Goal: Task Accomplishment & Management: Complete application form

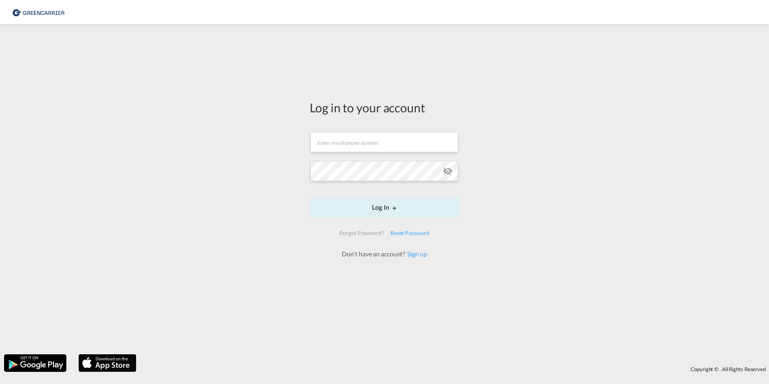
type input "[DOMAIN_NAME][EMAIL_ADDRESS][DOMAIN_NAME]"
click at [394, 219] on body "Analytics Dashboard Rate Search Enquiries Quotes Bookings" at bounding box center [384, 192] width 769 height 384
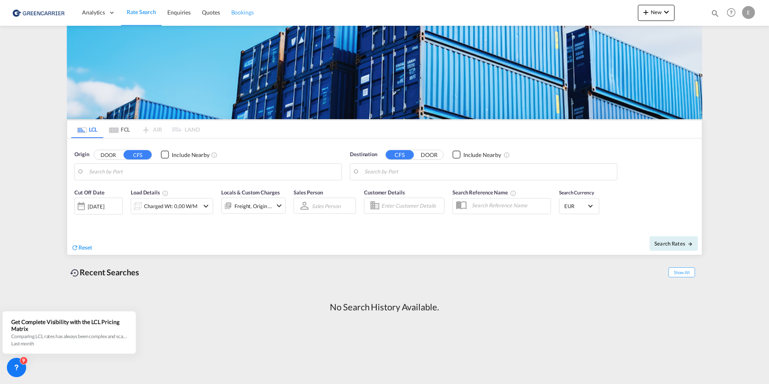
click at [242, 16] on span "Bookings" at bounding box center [242, 12] width 23 height 7
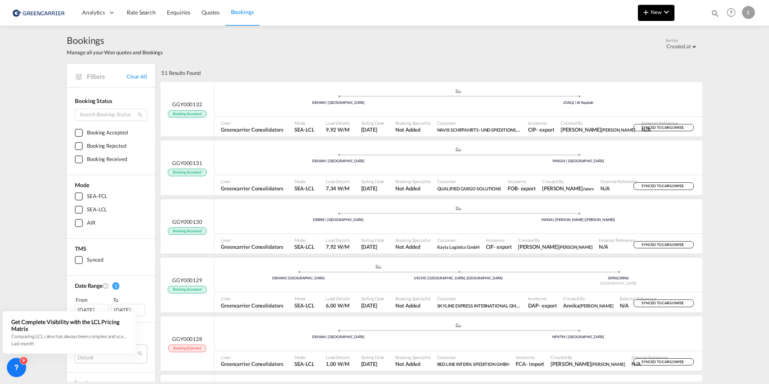
click at [662, 15] on md-icon "icon-chevron-down" at bounding box center [666, 12] width 10 height 10
click at [646, 64] on div "Bookings" at bounding box center [645, 60] width 30 height 20
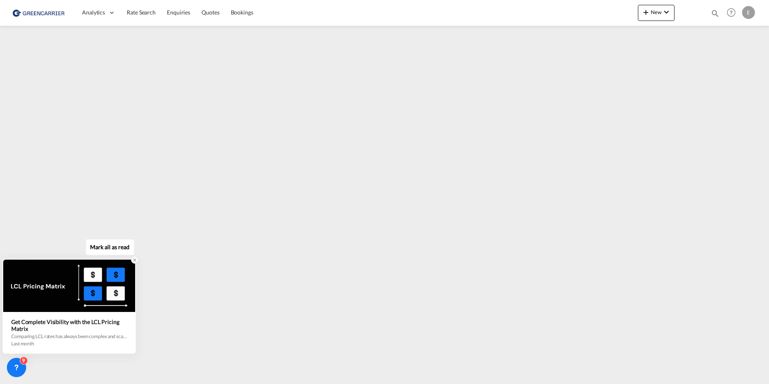
click at [135, 260] on icon at bounding box center [134, 260] width 3 height 3
